Goal: Task Accomplishment & Management: Manage account settings

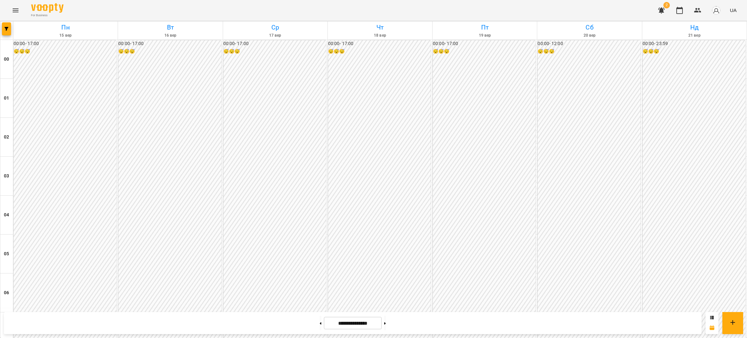
click at [17, 7] on icon "Menu" at bounding box center [16, 10] width 8 height 8
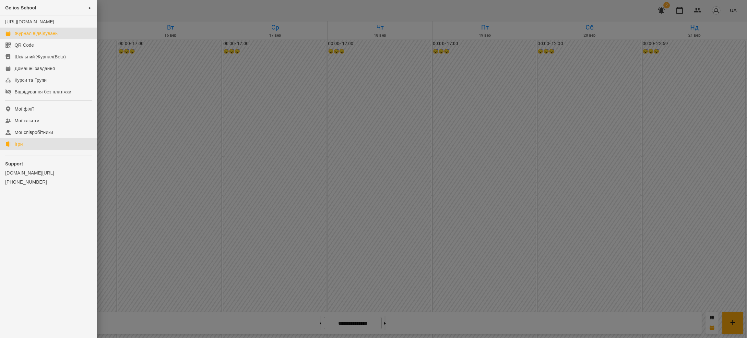
click at [23, 150] on link "Ігри" at bounding box center [48, 144] width 97 height 12
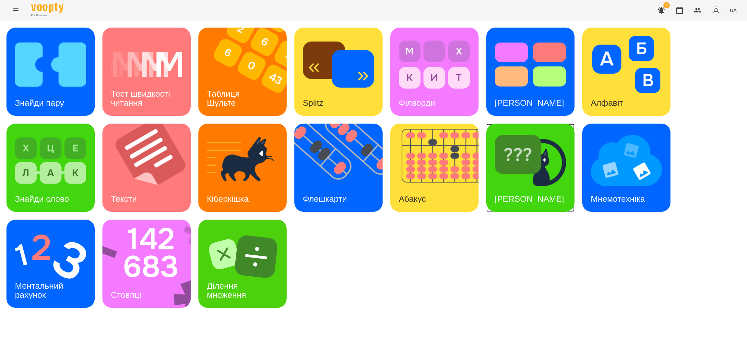
click at [515, 194] on h3 "[PERSON_NAME]" at bounding box center [529, 199] width 69 height 10
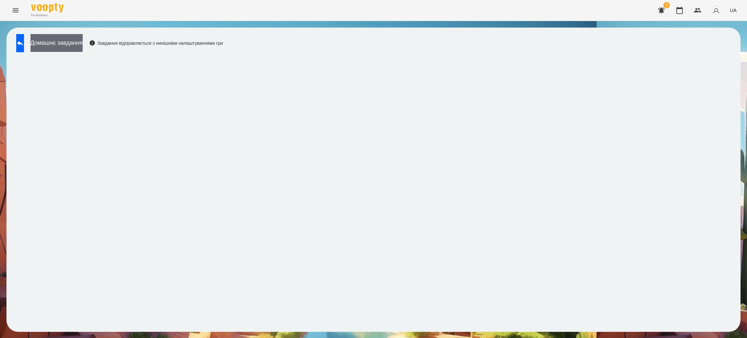
click at [79, 44] on button "Домашнє завдання" at bounding box center [56, 43] width 52 height 18
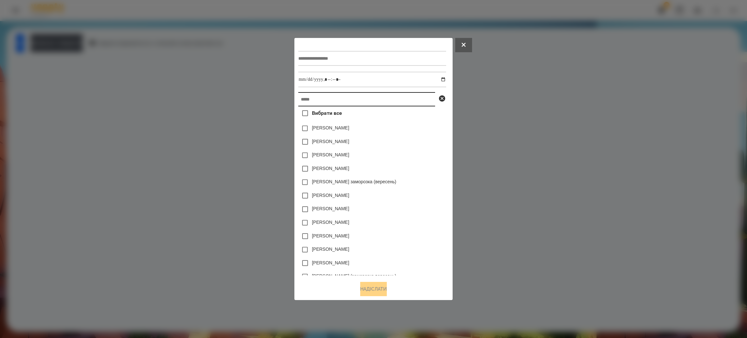
click at [322, 95] on input "text" at bounding box center [366, 99] width 137 height 14
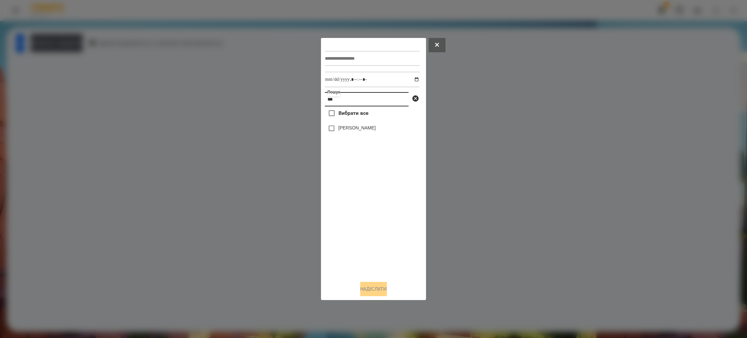
type input "**"
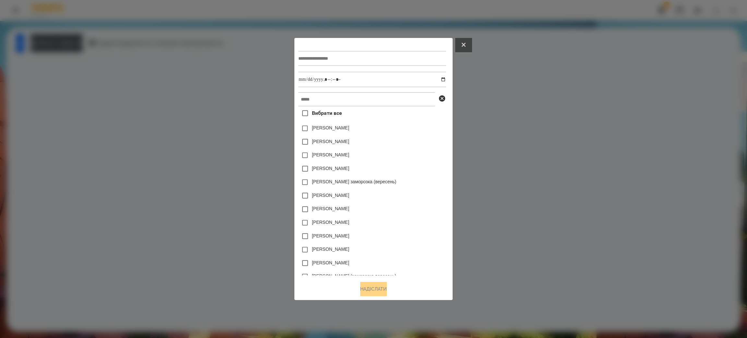
click at [472, 46] on button at bounding box center [463, 45] width 17 height 14
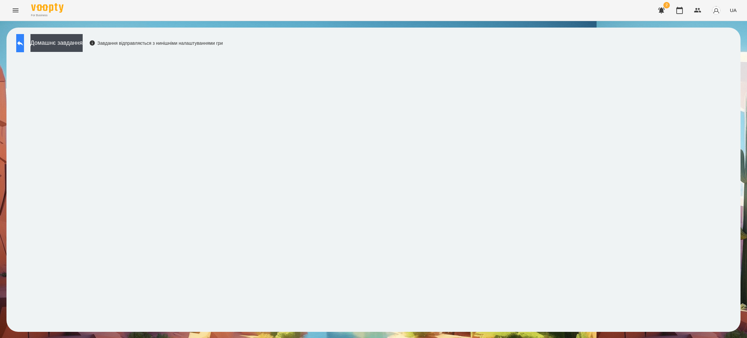
click at [24, 46] on icon at bounding box center [20, 43] width 8 height 8
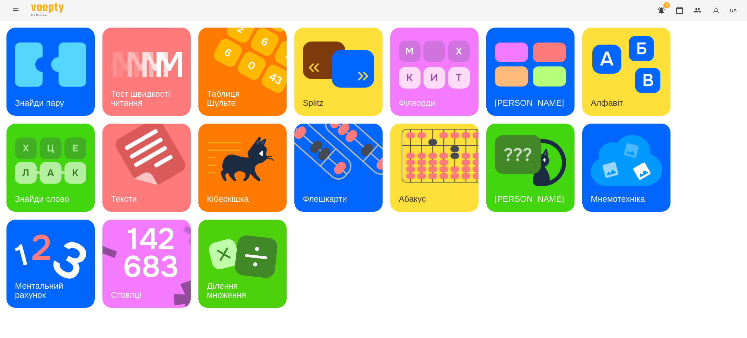
click at [15, 8] on icon "Menu" at bounding box center [16, 10] width 8 height 8
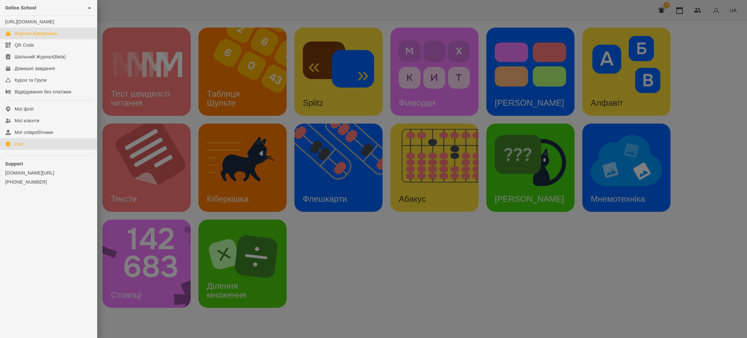
click at [33, 37] on div "Журнал відвідувань" at bounding box center [36, 33] width 43 height 6
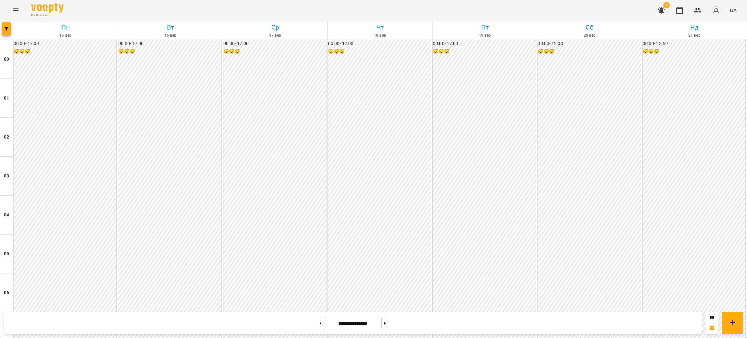
scroll to position [632, 0]
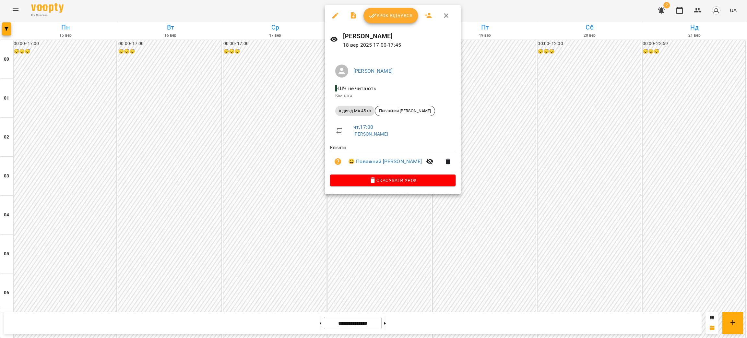
click at [388, 15] on span "Урок відбувся" at bounding box center [391, 16] width 44 height 8
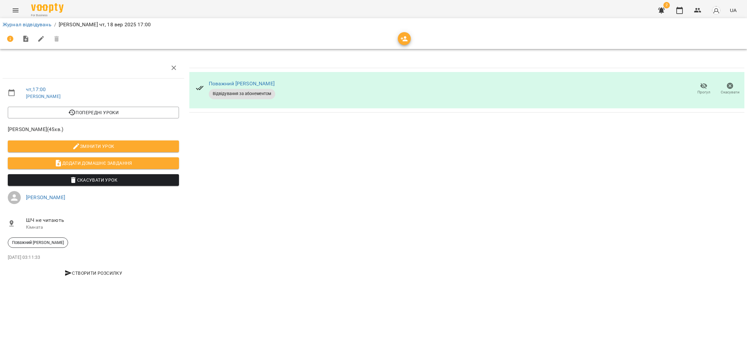
click at [86, 160] on span "Додати домашнє завдання" at bounding box center [93, 163] width 161 height 8
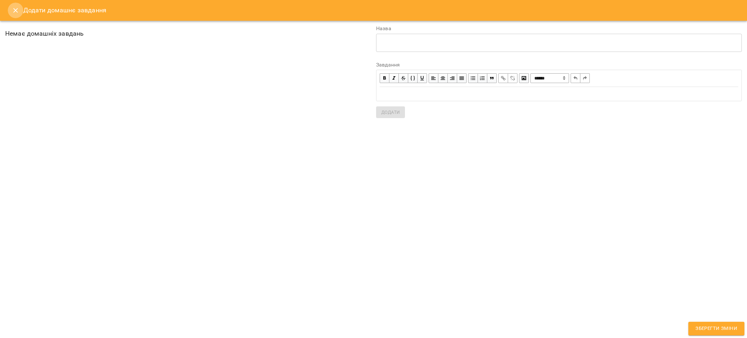
click at [14, 8] on icon "Close" at bounding box center [16, 10] width 8 height 8
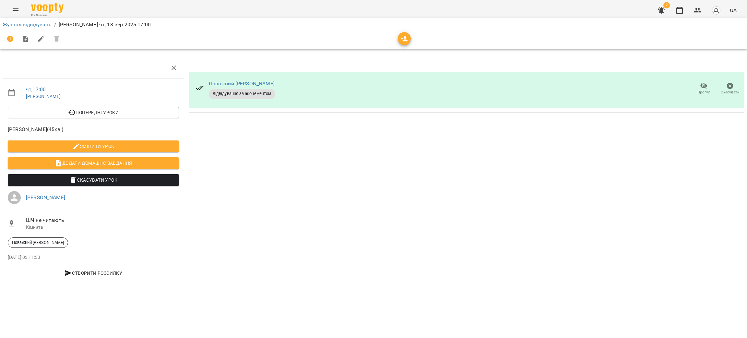
click at [14, 8] on icon "Menu" at bounding box center [16, 10] width 8 height 8
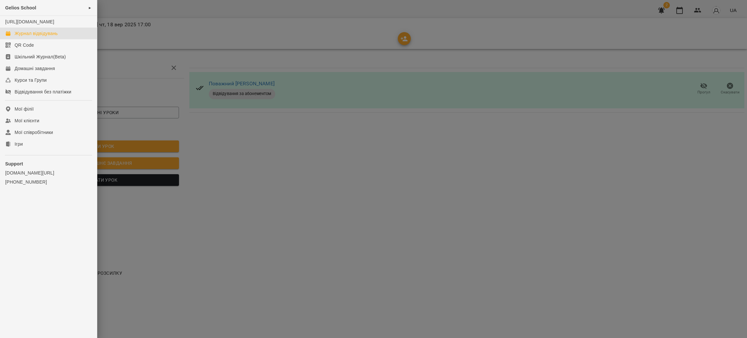
click at [34, 37] on div "Журнал відвідувань" at bounding box center [36, 33] width 43 height 6
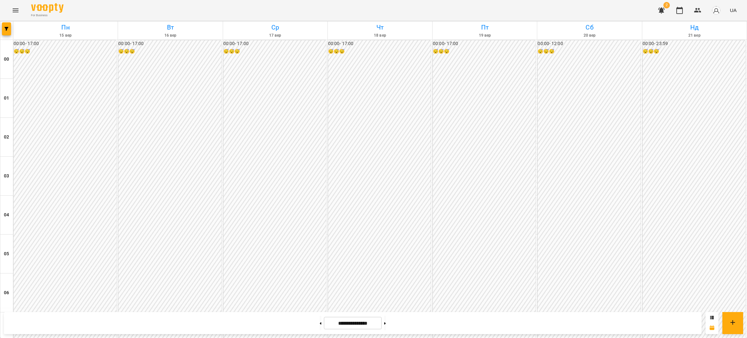
scroll to position [583, 0]
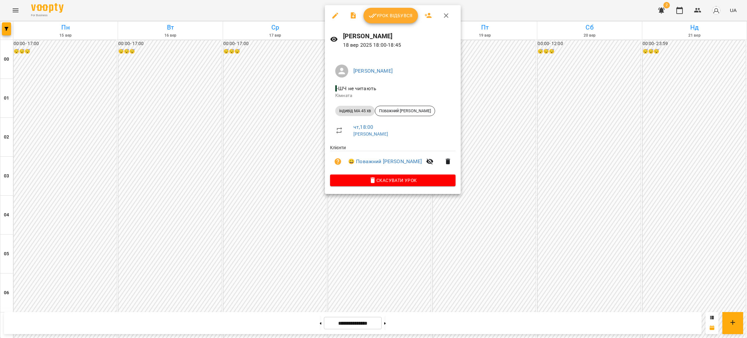
click at [400, 15] on span "Урок відбувся" at bounding box center [391, 16] width 44 height 8
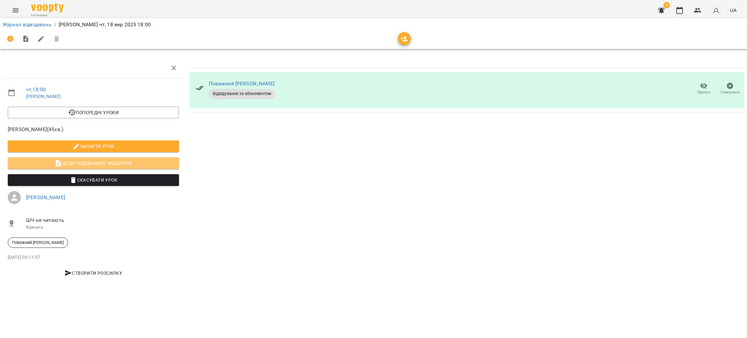
click at [117, 162] on span "Додати домашнє завдання" at bounding box center [93, 163] width 161 height 8
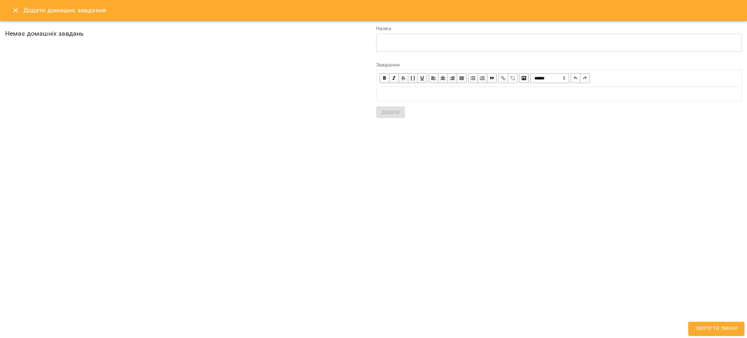
click at [13, 8] on icon "Close" at bounding box center [16, 10] width 8 height 8
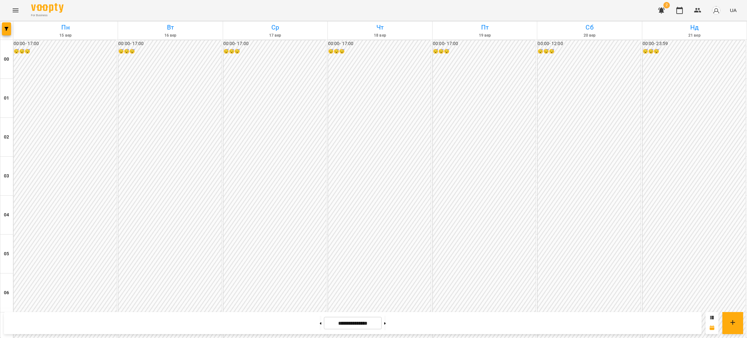
scroll to position [583, 0]
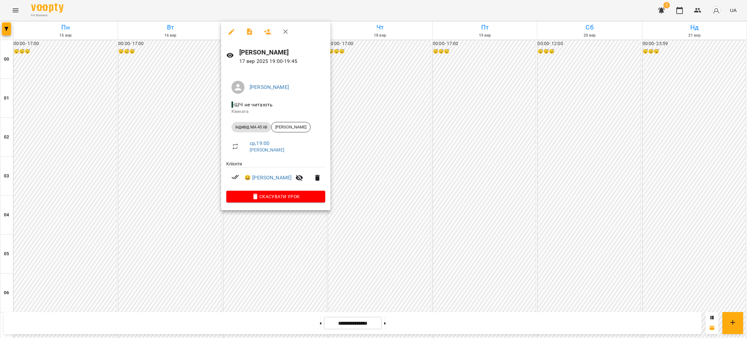
click at [483, 266] on div at bounding box center [373, 169] width 747 height 338
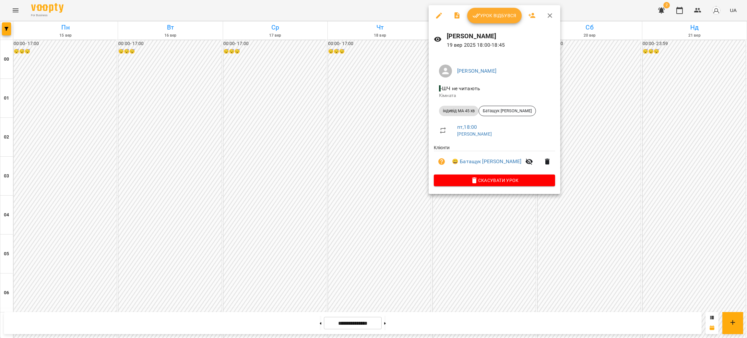
click at [489, 261] on div at bounding box center [373, 169] width 747 height 338
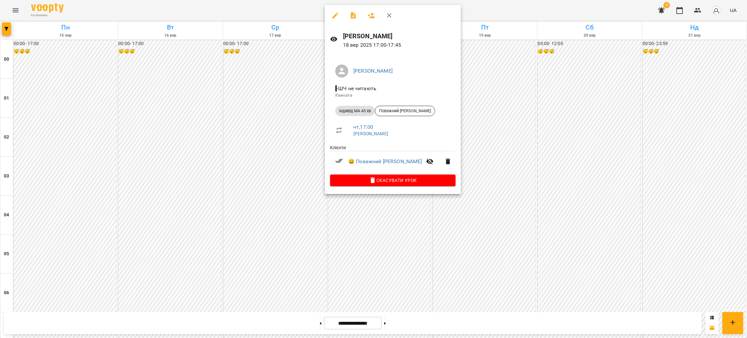
click at [378, 268] on div at bounding box center [373, 169] width 747 height 338
